Goal: Task Accomplishment & Management: Use online tool/utility

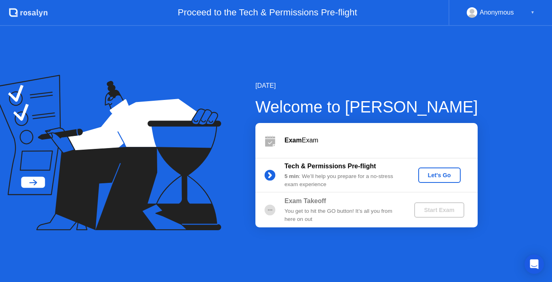
click at [449, 143] on div "Exam Exam" at bounding box center [381, 140] width 193 height 10
click at [440, 175] on div "Let's Go" at bounding box center [440, 175] width 36 height 6
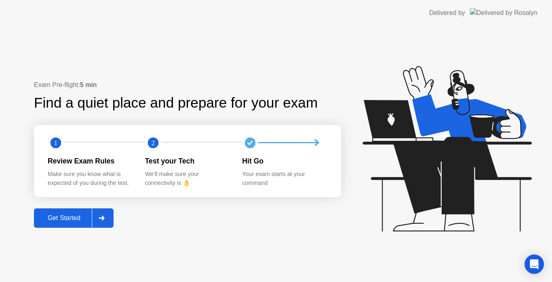
click at [75, 215] on div "Get Started" at bounding box center [63, 217] width 55 height 7
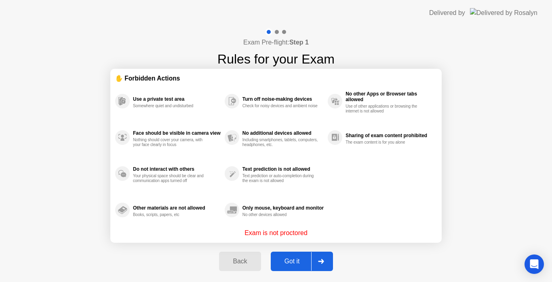
click at [298, 264] on div "Got it" at bounding box center [292, 261] width 38 height 7
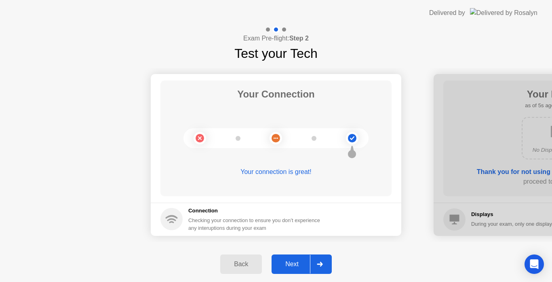
click at [292, 264] on div "Next" at bounding box center [292, 263] width 36 height 7
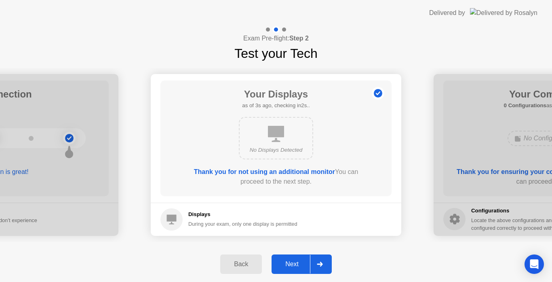
click at [292, 264] on div "Next" at bounding box center [292, 263] width 36 height 7
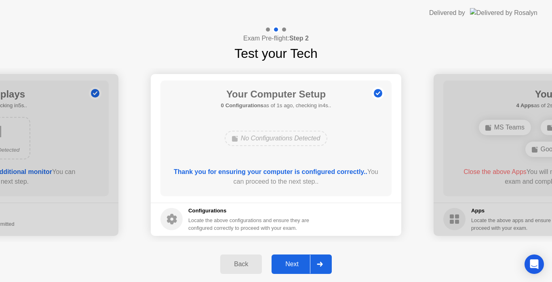
click at [292, 264] on div "Next" at bounding box center [292, 263] width 36 height 7
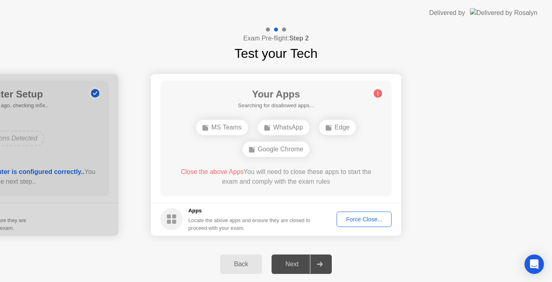
click at [359, 221] on div "Force Close..." at bounding box center [364, 219] width 49 height 6
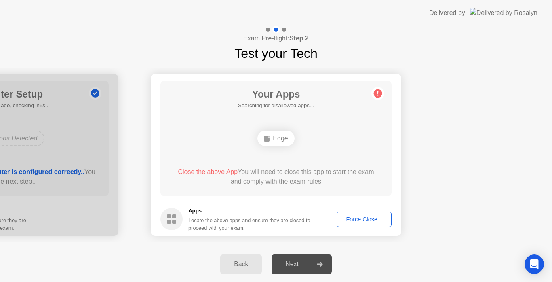
click at [349, 222] on div "Force Close..." at bounding box center [364, 219] width 49 height 6
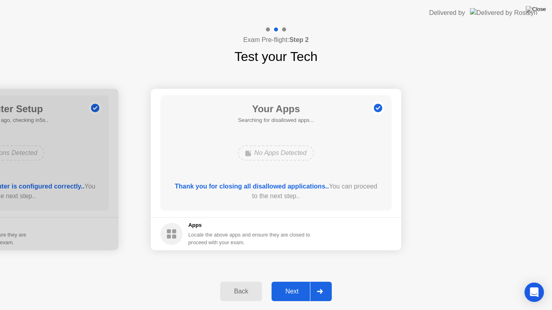
click at [294, 281] on div "Next" at bounding box center [292, 291] width 36 height 7
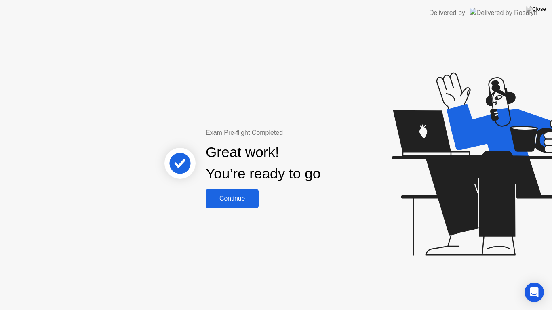
click at [241, 196] on div "Continue" at bounding box center [232, 198] width 48 height 7
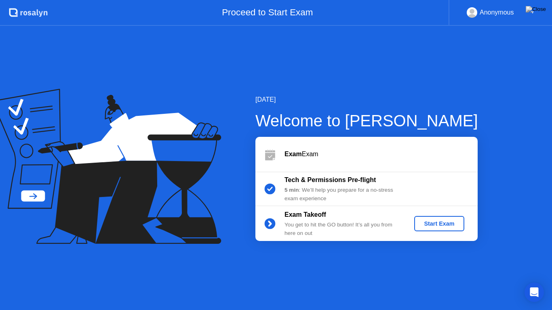
click at [442, 225] on div "Start Exam" at bounding box center [439, 224] width 43 height 6
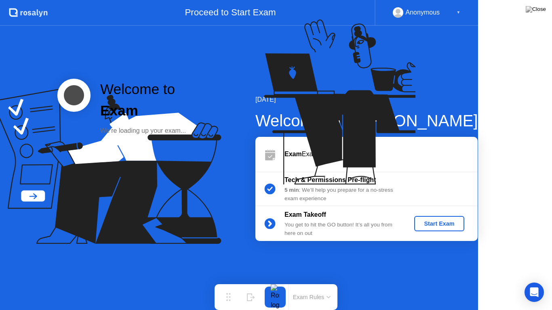
click at [442, 209] on icon at bounding box center [347, 105] width 209 height 207
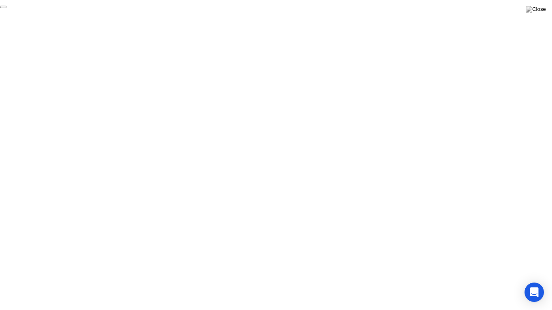
click div "End Proctoring Session"
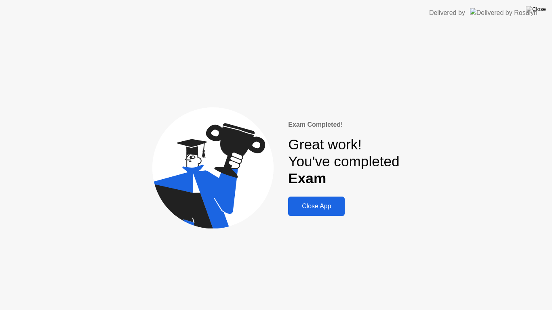
click at [318, 205] on div "Close App" at bounding box center [317, 206] width 52 height 7
